Goal: Task Accomplishment & Management: Manage account settings

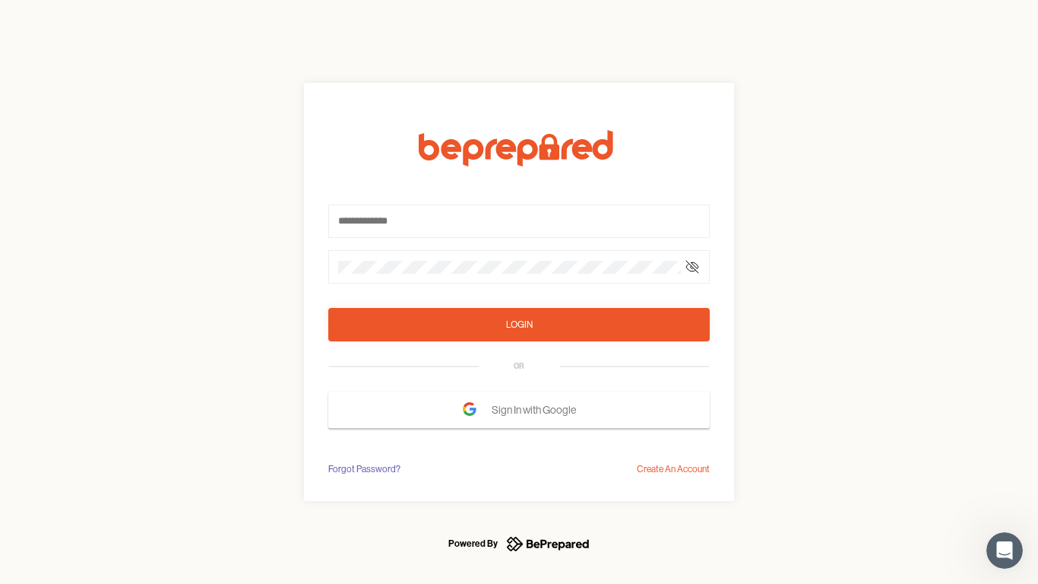
click at [519, 292] on form "Login OR Sign In with Google" at bounding box center [519, 279] width 382 height 298
click at [693, 267] on icon at bounding box center [692, 267] width 12 height 12
click at [519, 325] on div "Login" at bounding box center [519, 324] width 27 height 15
click at [519, 410] on span "Sign In with Google" at bounding box center [538, 409] width 92 height 27
click at [363, 469] on div "Forgot Password?" at bounding box center [364, 468] width 72 height 15
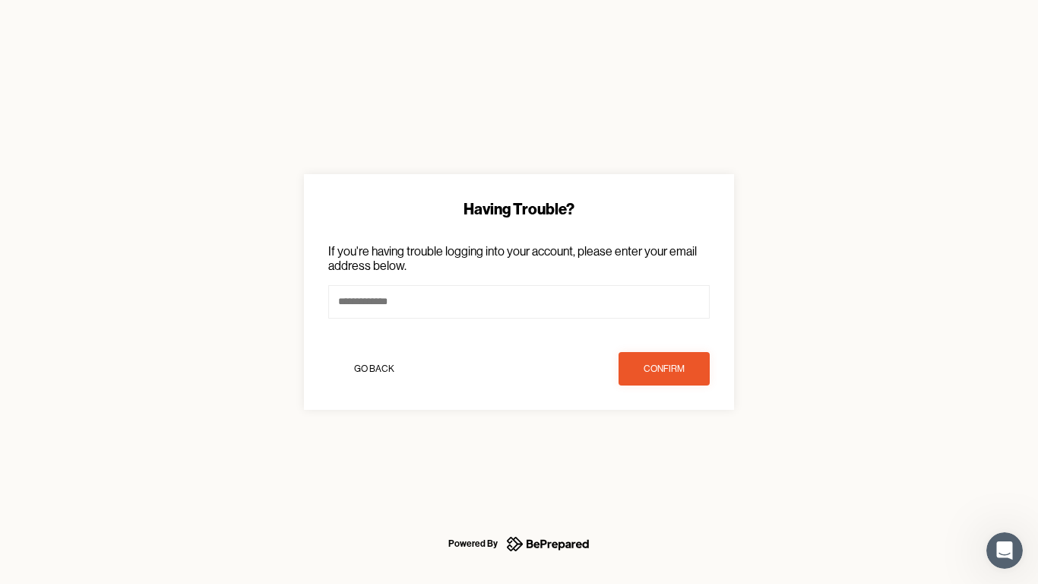
click at [674, 469] on div "Having Trouble? If you're having trouble logging into your account, please ente…" at bounding box center [519, 292] width 1038 height 584
click at [1005, 550] on icon "Open Intercom Messenger" at bounding box center [1005, 550] width 25 height 25
